Goal: Information Seeking & Learning: Learn about a topic

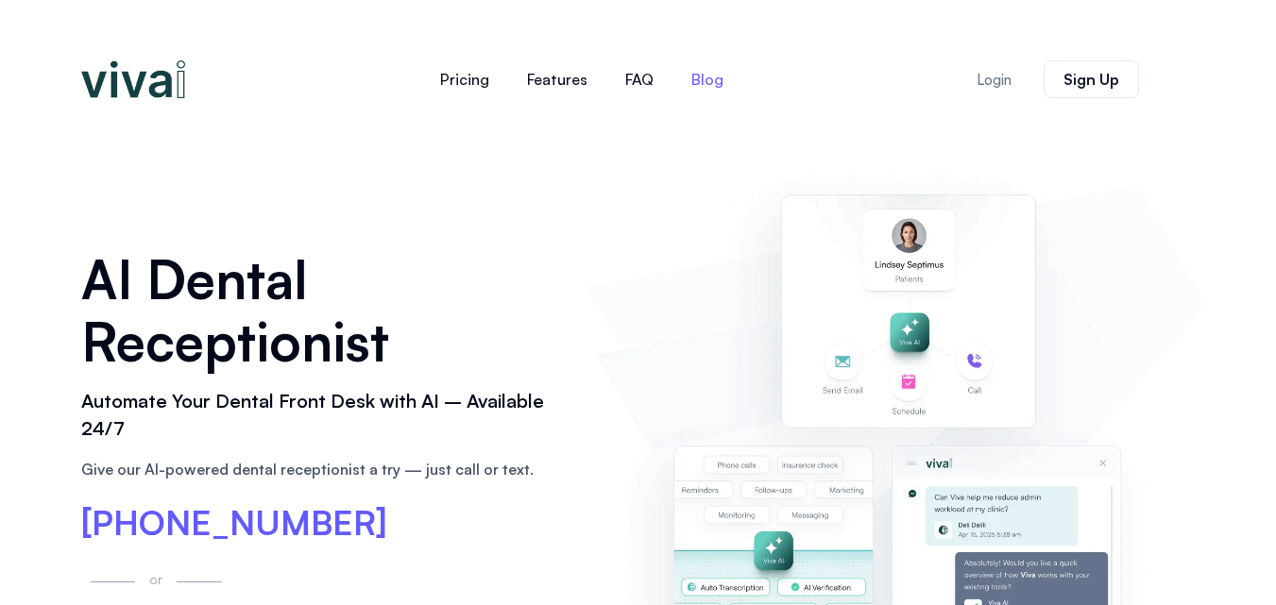
click at [692, 74] on link "Blog" at bounding box center [707, 79] width 70 height 45
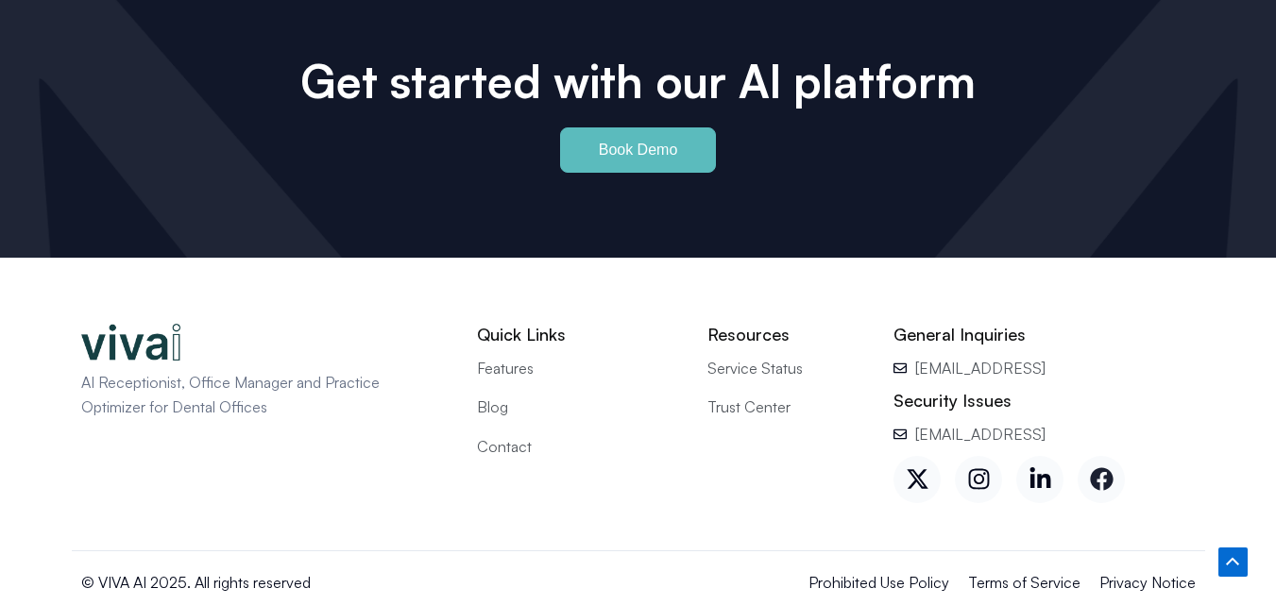
click at [1090, 467] on icon at bounding box center [1102, 479] width 24 height 24
click at [513, 434] on span "Contact" at bounding box center [504, 446] width 55 height 25
click at [1102, 467] on icon at bounding box center [1102, 479] width 24 height 24
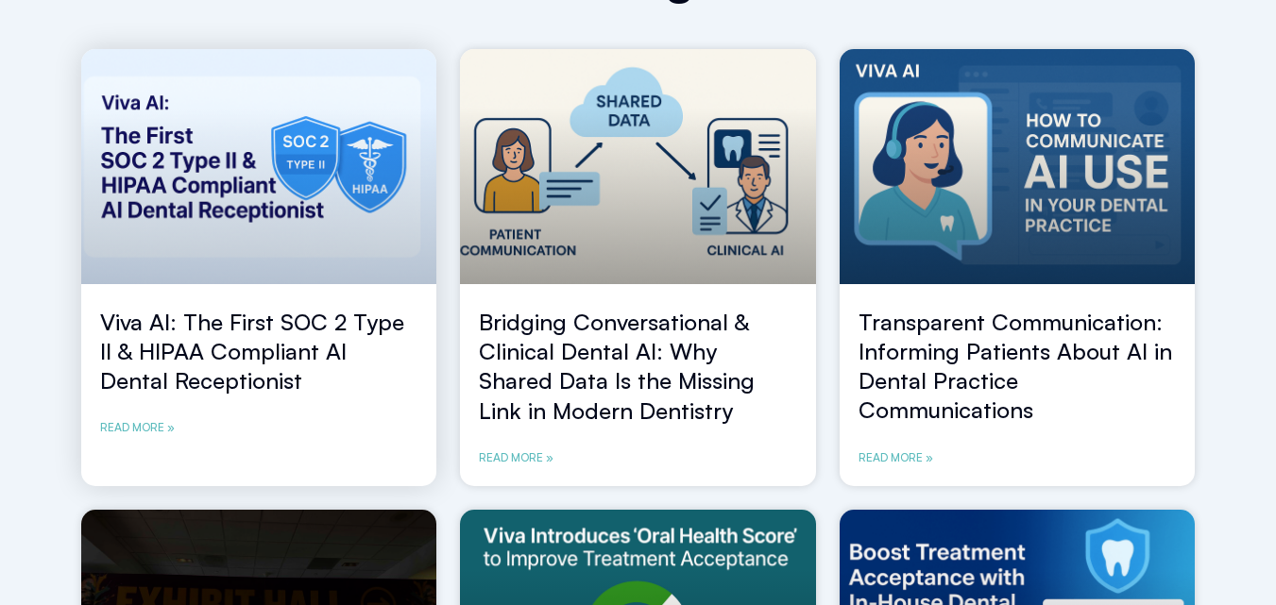
scroll to position [273, 0]
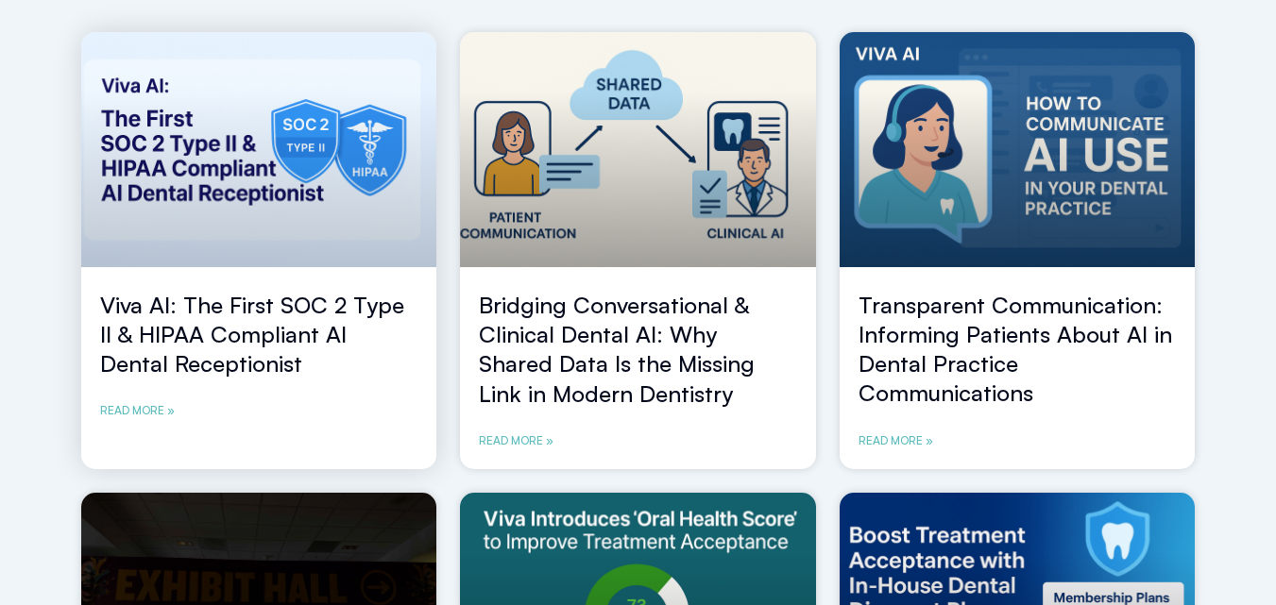
click at [289, 319] on h2 "Viva AI: The First SOC 2 Type II & HIPAA Compliant AI Dental Receptionist" at bounding box center [259, 335] width 318 height 89
click at [162, 408] on link "Read More »" at bounding box center [137, 410] width 75 height 19
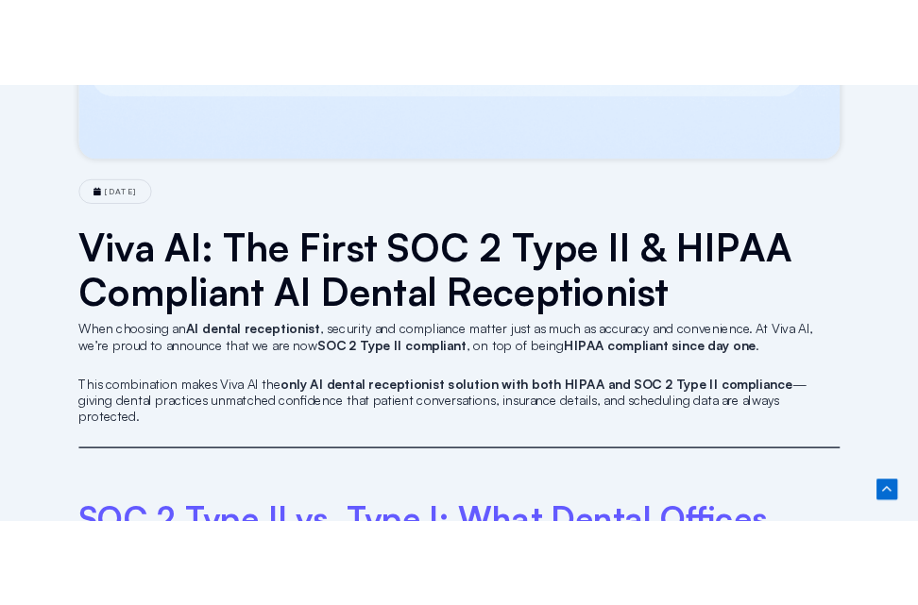
scroll to position [834, 0]
